Goal: Task Accomplishment & Management: Use online tool/utility

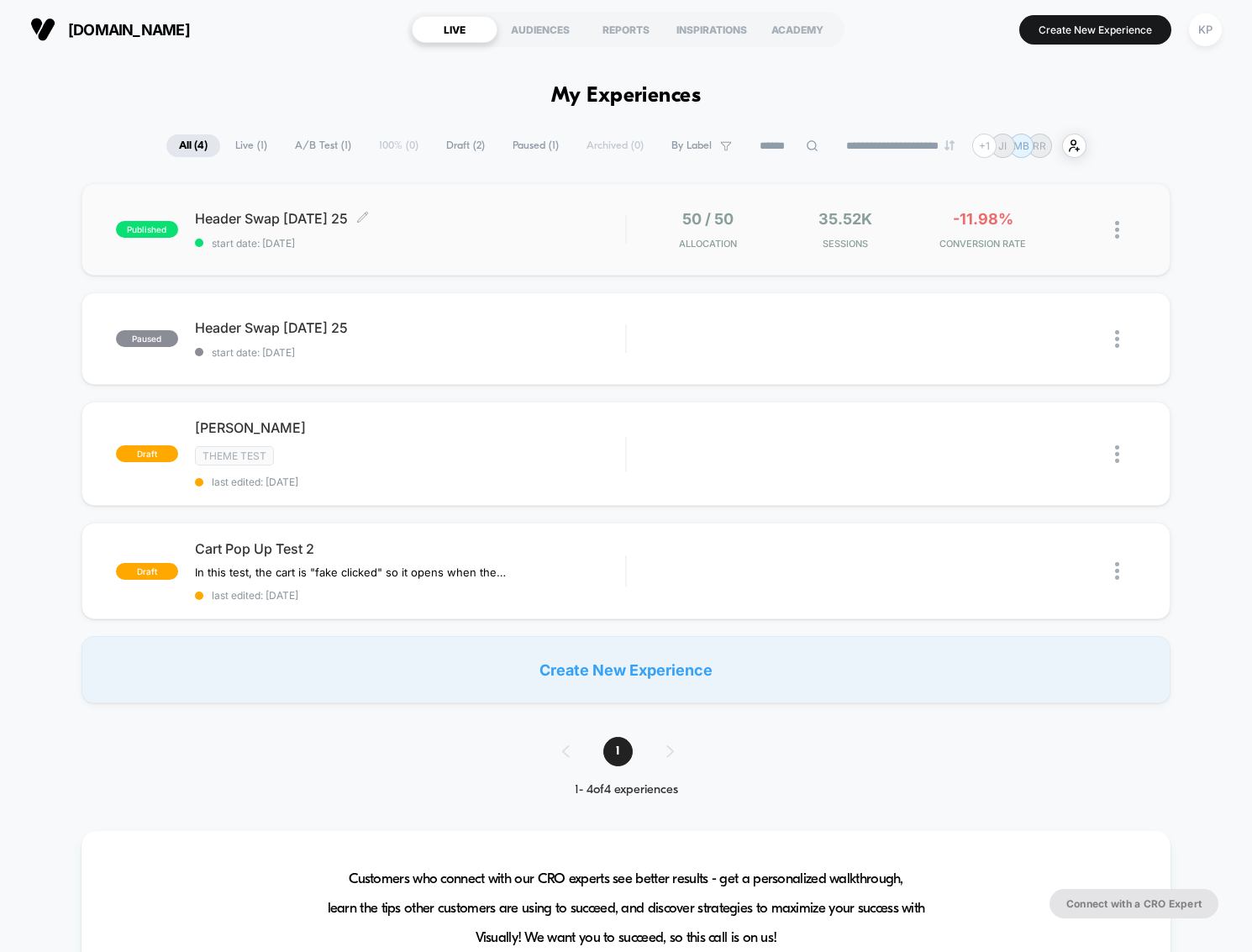
click at [390, 236] on div "Header Swap [DATE] 25 Click to edit experience details Click to edit experience…" at bounding box center [410, 229] width 430 height 40
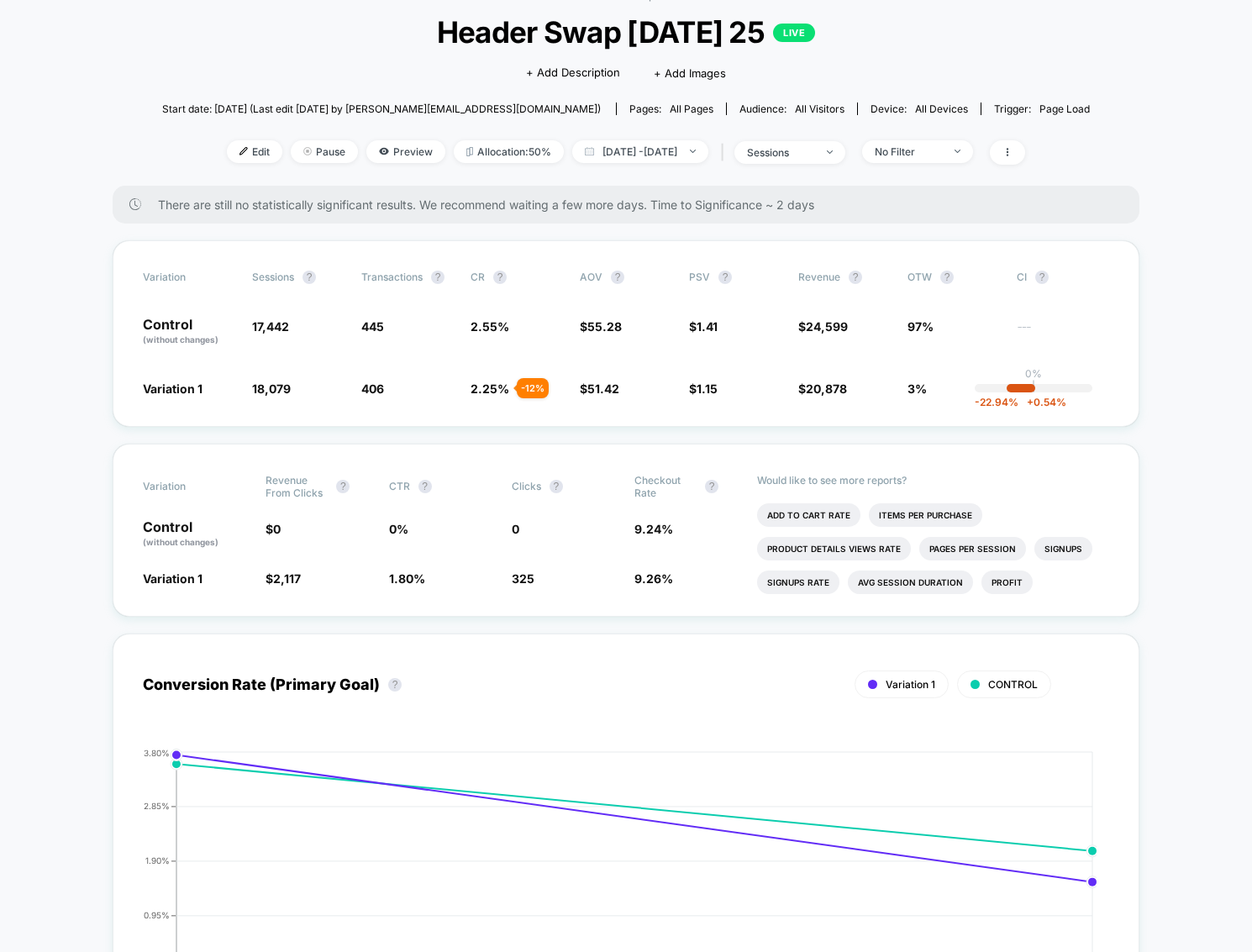
scroll to position [118, 0]
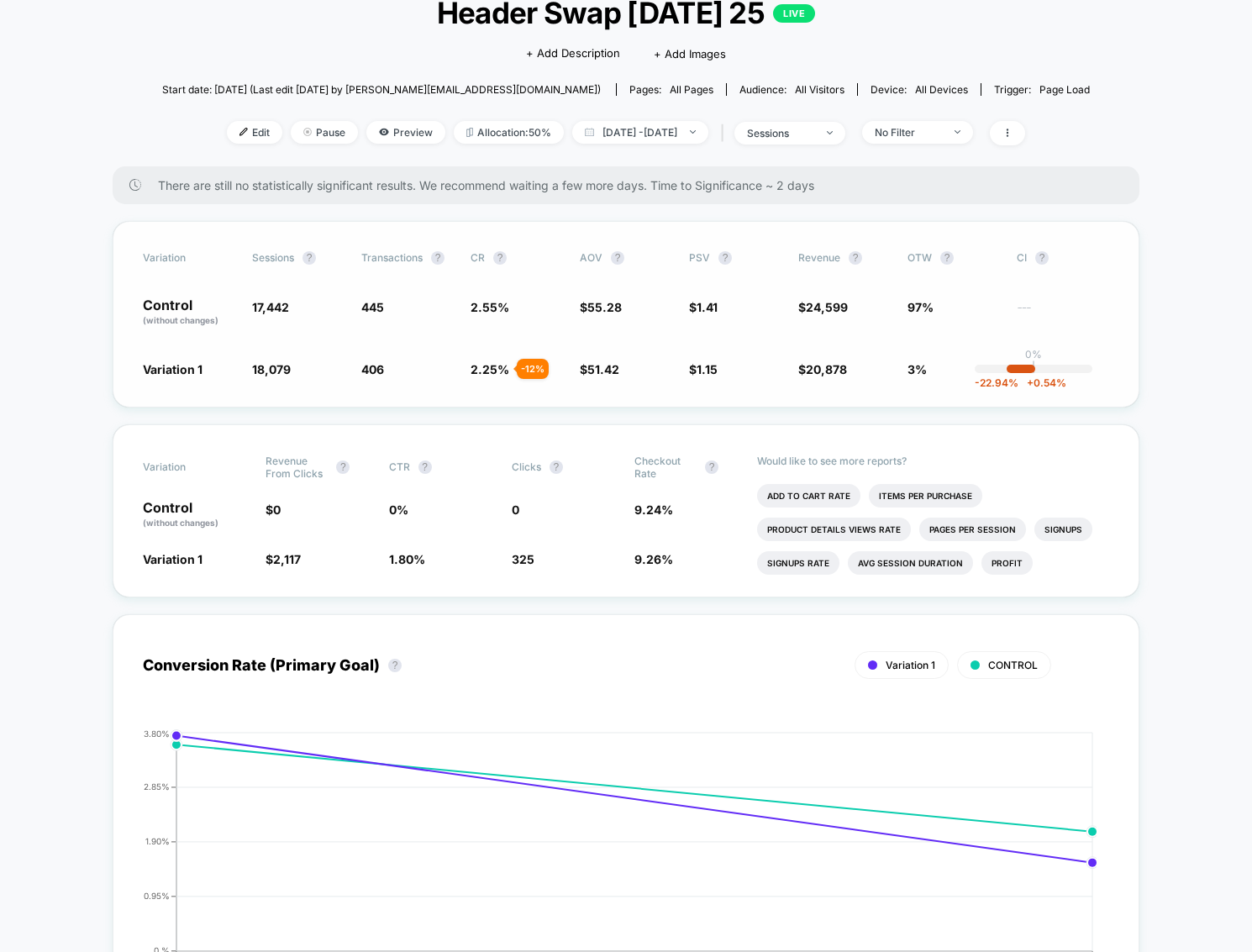
click at [520, 366] on div "- 12 %" at bounding box center [532, 368] width 32 height 20
click at [490, 371] on span "2.25 %" at bounding box center [491, 369] width 39 height 15
click at [528, 362] on div "- 12 %" at bounding box center [532, 368] width 32 height 20
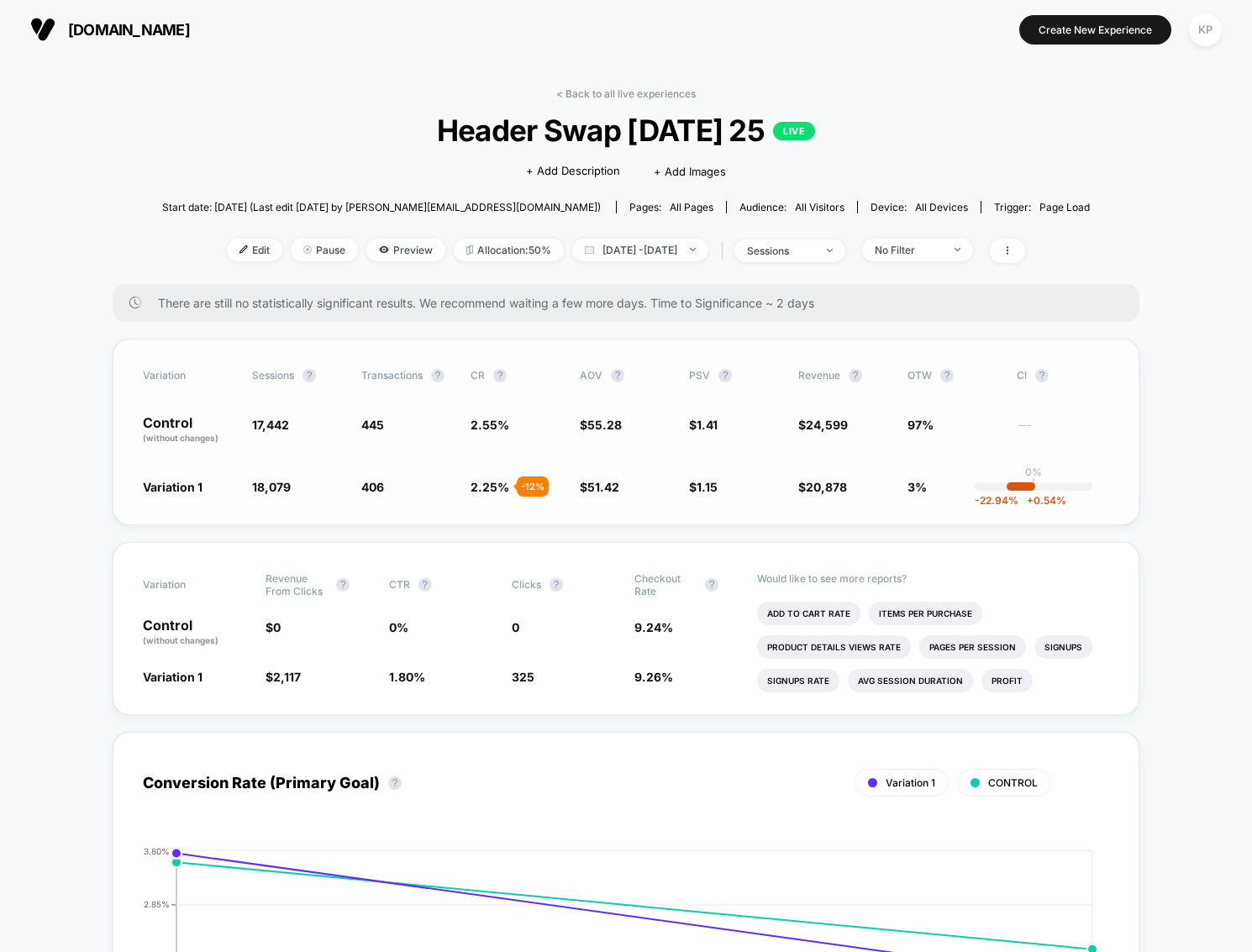
scroll to position [0, 0]
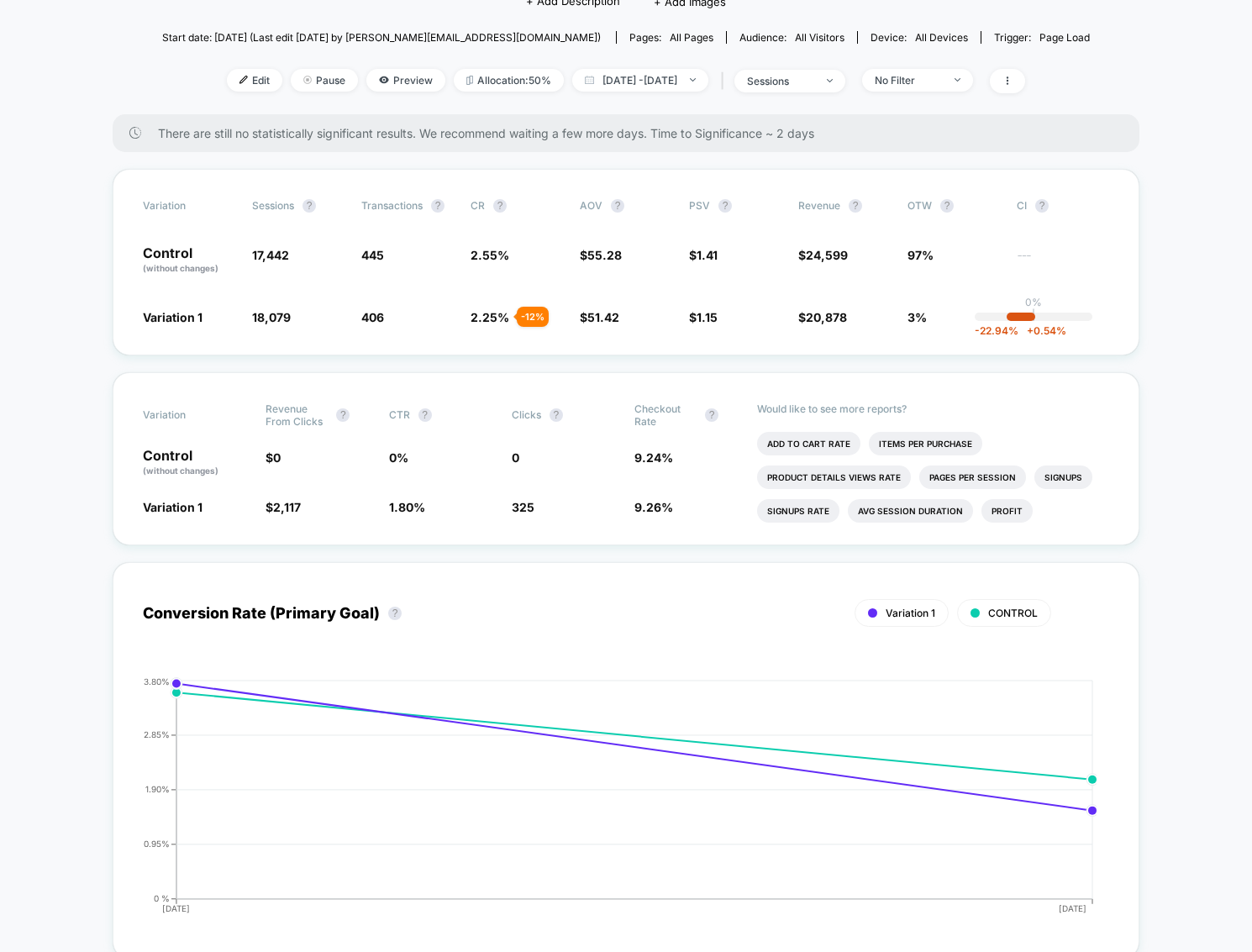
scroll to position [167, 0]
